Goal: Transaction & Acquisition: Purchase product/service

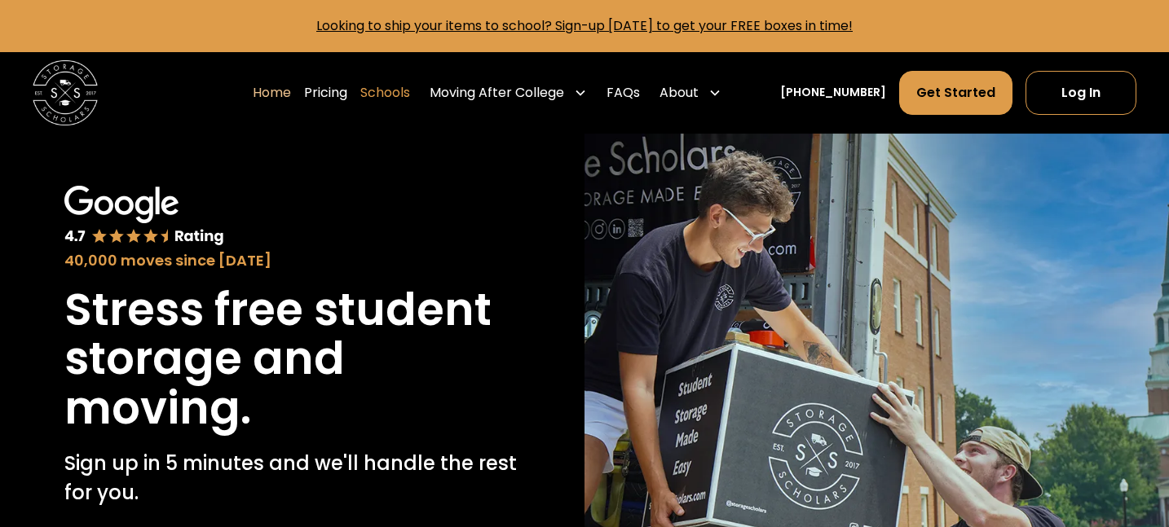
click at [410, 95] on link "Schools" at bounding box center [385, 93] width 50 height 46
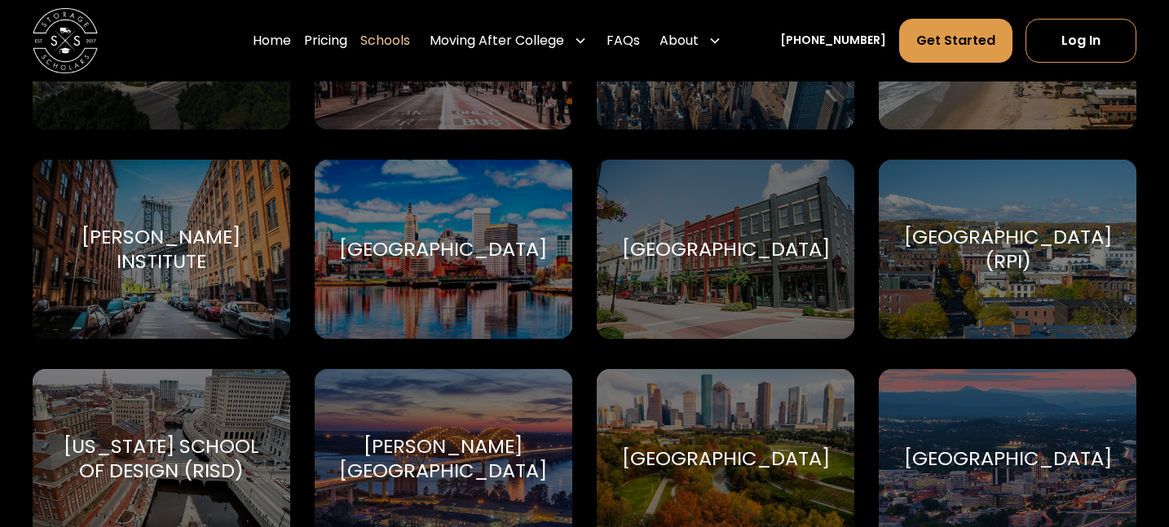
scroll to position [5060, 0]
click at [181, 445] on div "[US_STATE] School of Design (RISD)" at bounding box center [161, 459] width 218 height 49
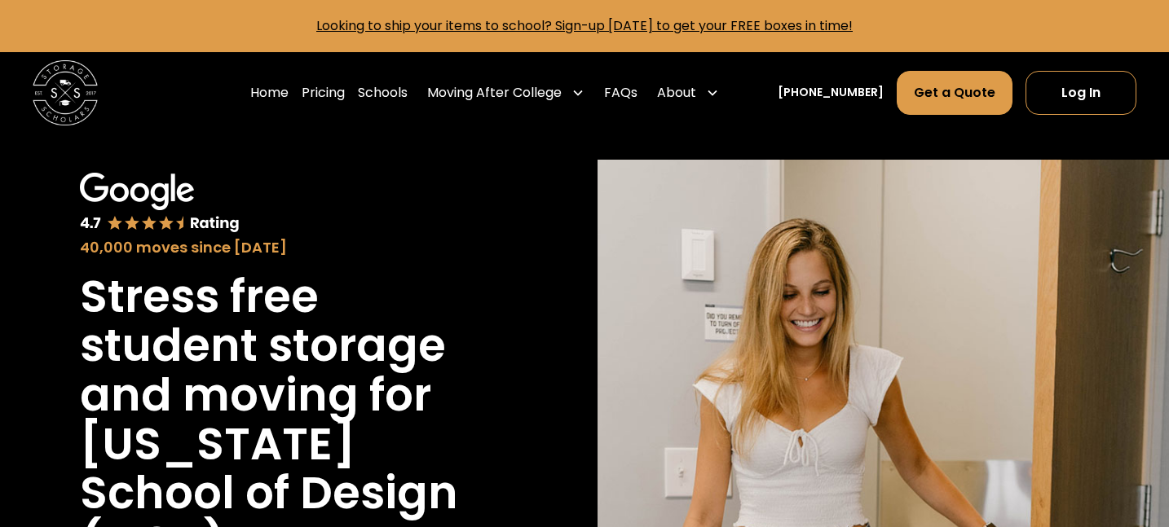
scroll to position [408, 0]
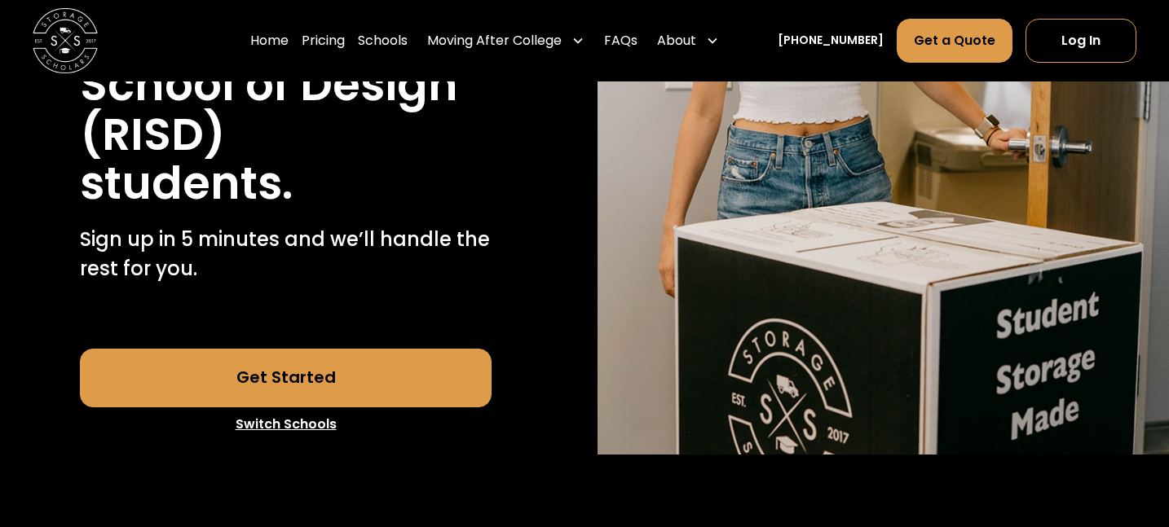
click at [295, 386] on link "Get Started" at bounding box center [286, 378] width 412 height 59
